Goal: Task Accomplishment & Management: Manage account settings

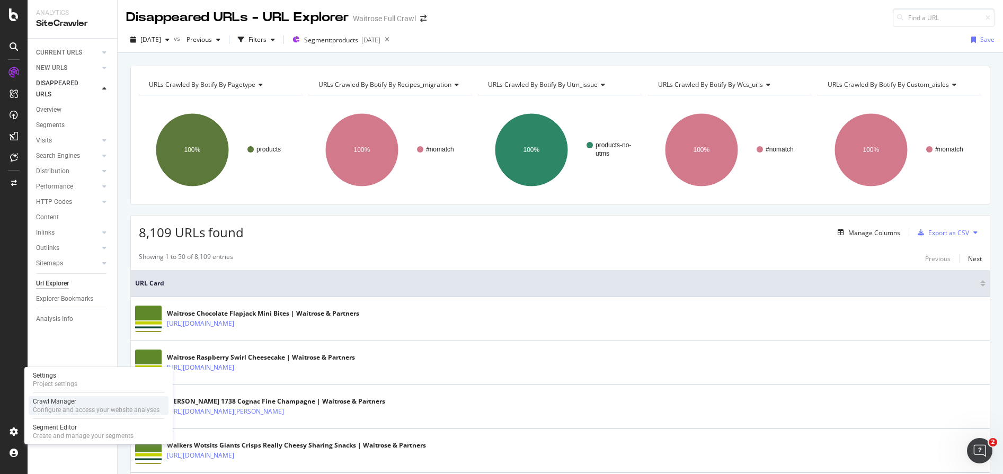
click at [73, 407] on div "Configure and access your website analyses" at bounding box center [96, 410] width 127 height 8
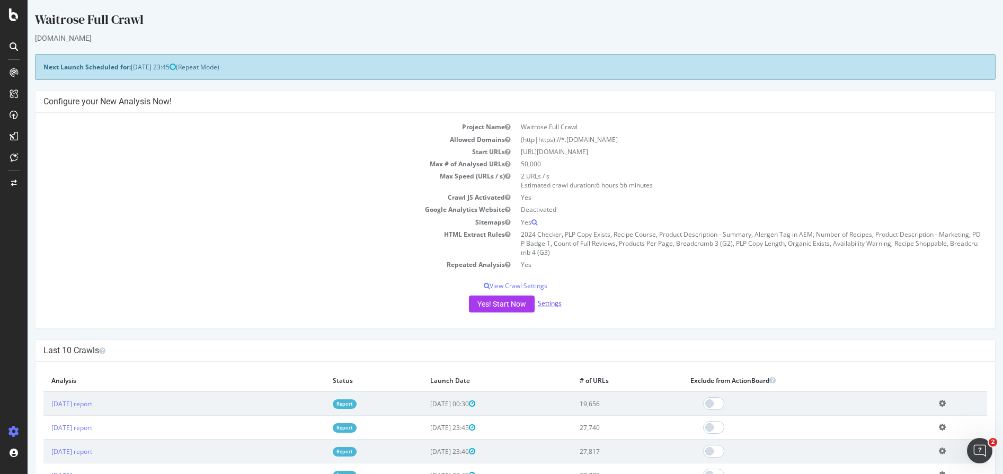
click at [551, 304] on link "Settings" at bounding box center [550, 303] width 24 height 9
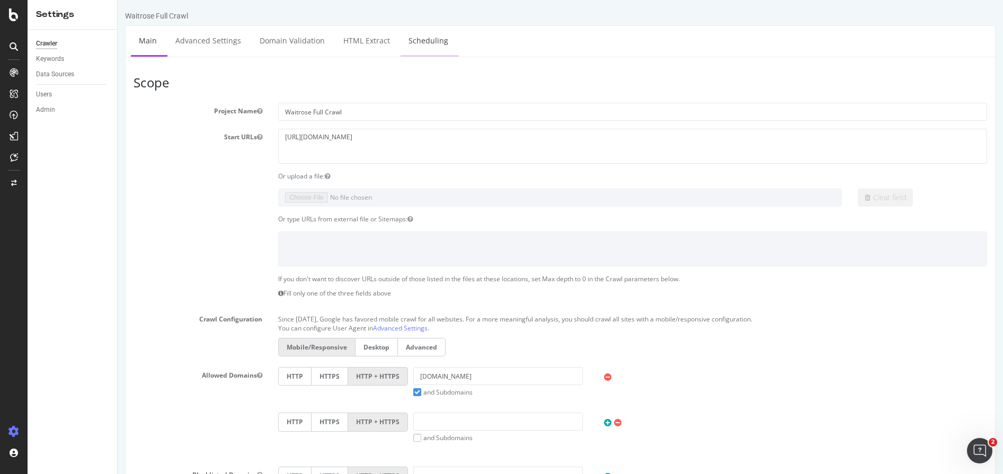
click at [428, 43] on link "Scheduling" at bounding box center [429, 40] width 56 height 29
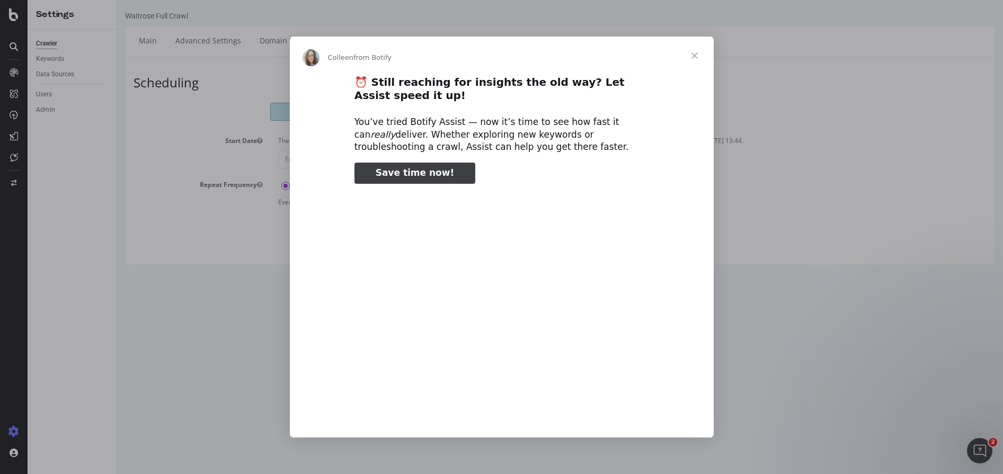
click at [697, 52] on span "Close" at bounding box center [695, 56] width 38 height 38
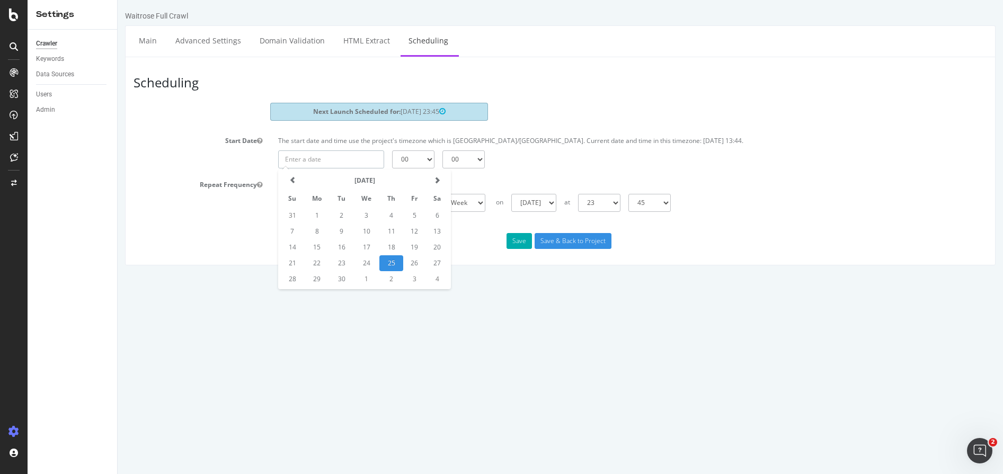
type input "[DATE]"
click at [343, 156] on input "[DATE]" at bounding box center [331, 159] width 106 height 18
click at [386, 263] on td "25" at bounding box center [391, 263] width 24 height 16
click at [411, 157] on select "00 01 02 03 04 05 06 07 08 09 10 11 12 13 14 15 16 17 18 19 20 21 22 23" at bounding box center [413, 159] width 42 height 18
select select "23"
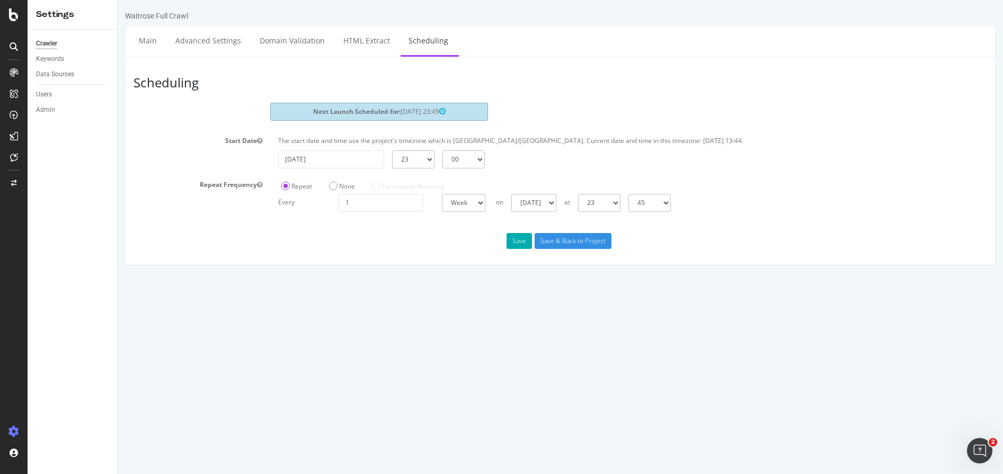
click at [392, 150] on select "00 01 02 03 04 05 06 07 08 09 10 11 12 13 14 15 16 17 18 19 20 21 22 23" at bounding box center [413, 159] width 42 height 18
click at [456, 159] on select "00 15 30 45" at bounding box center [463, 159] width 42 height 18
select select "45"
click at [442, 150] on select "00 15 30 45" at bounding box center [463, 159] width 42 height 18
click at [575, 239] on input "Save & Back to Project" at bounding box center [573, 241] width 77 height 16
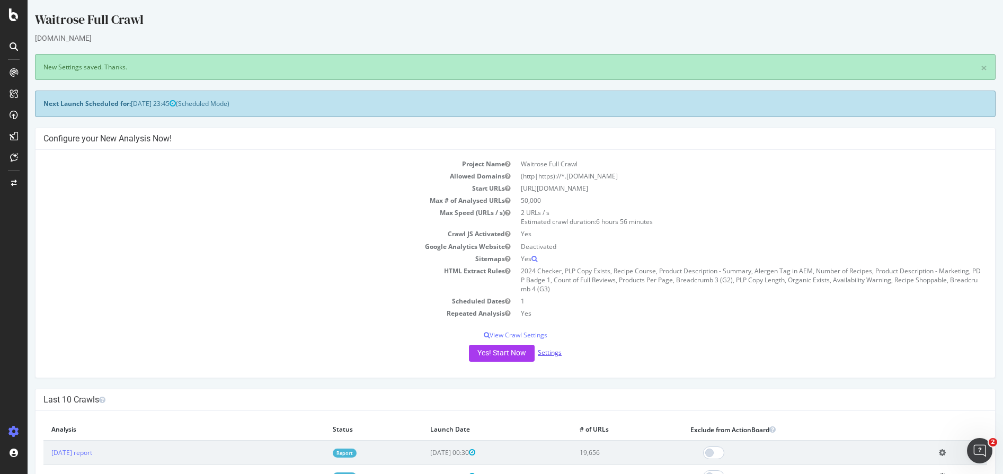
click at [548, 354] on link "Settings" at bounding box center [550, 352] width 24 height 9
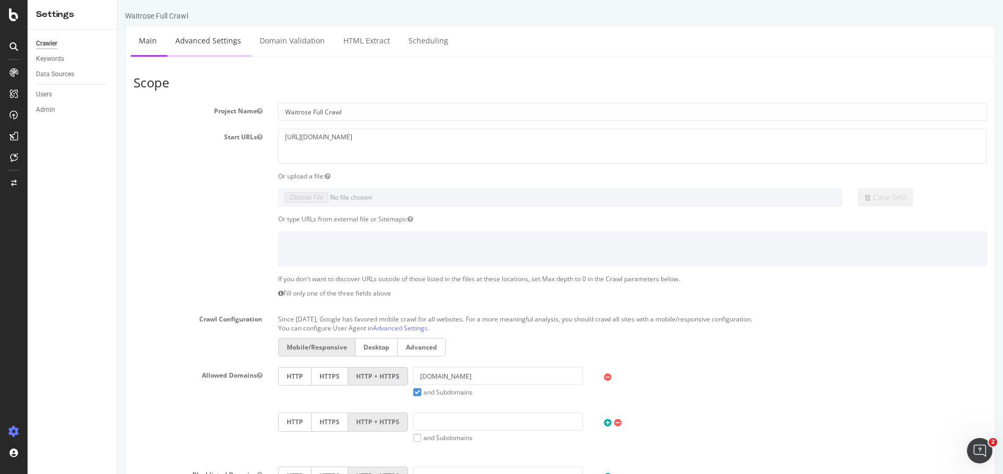
click at [199, 39] on link "Advanced Settings" at bounding box center [208, 40] width 82 height 29
